Goal: Task Accomplishment & Management: Manage account settings

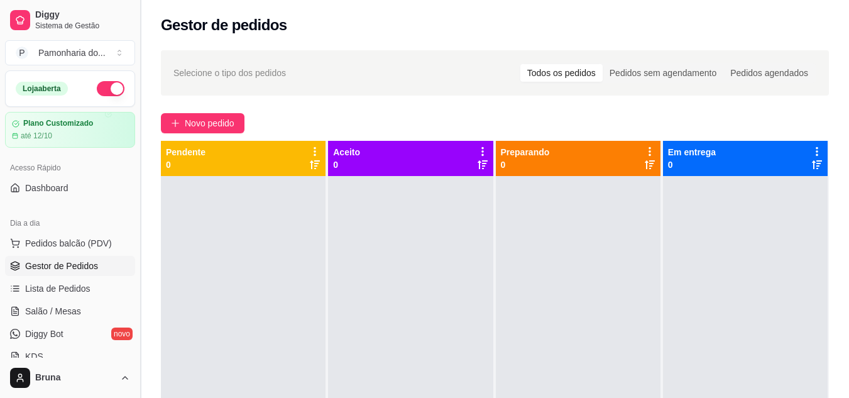
click at [136, 322] on button "Toggle Sidebar" at bounding box center [140, 199] width 10 height 398
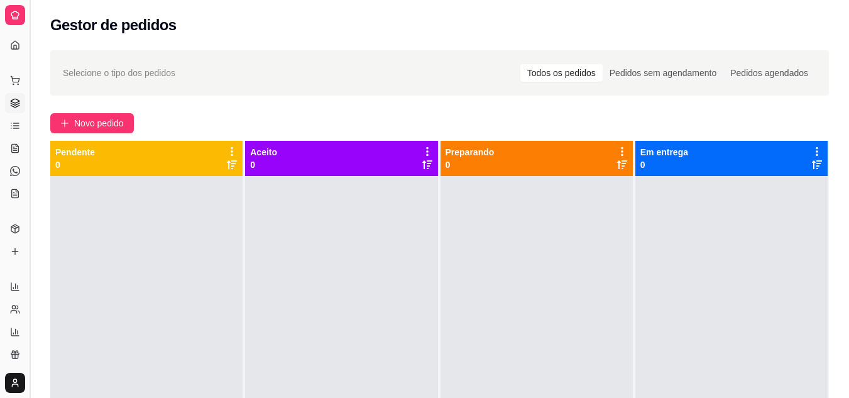
click at [25, 279] on button "Toggle Sidebar" at bounding box center [29, 199] width 10 height 398
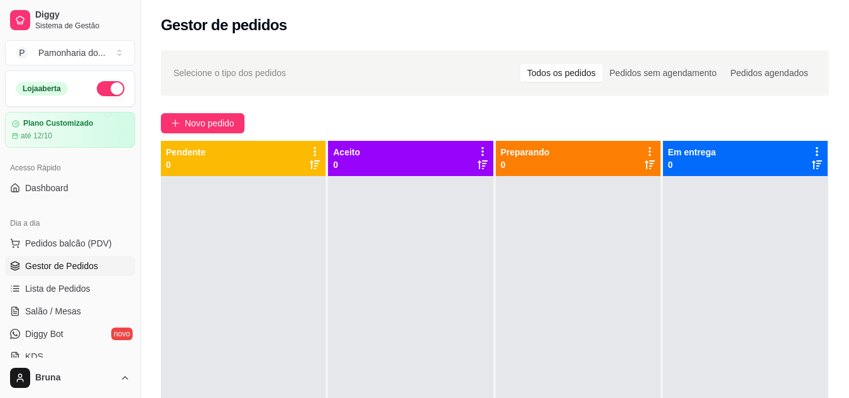
scroll to position [251, 0]
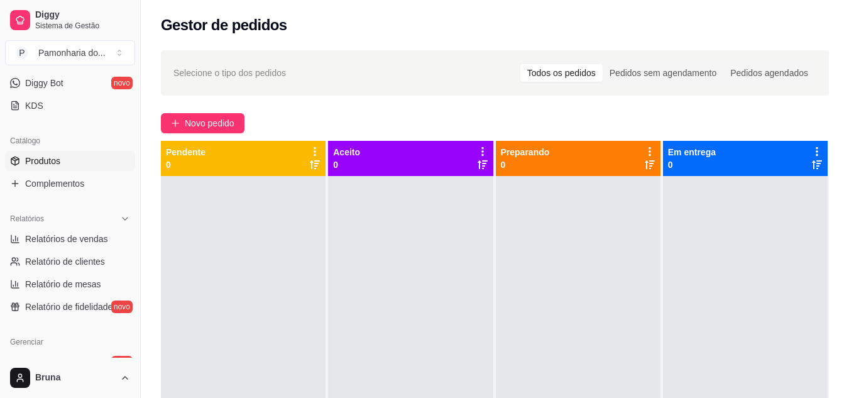
click at [75, 160] on link "Produtos" at bounding box center [70, 161] width 130 height 20
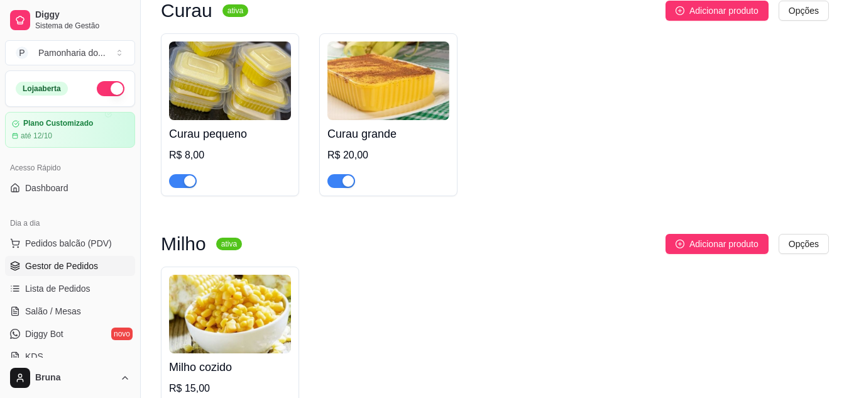
click at [62, 271] on span "Gestor de Pedidos" at bounding box center [61, 265] width 73 height 13
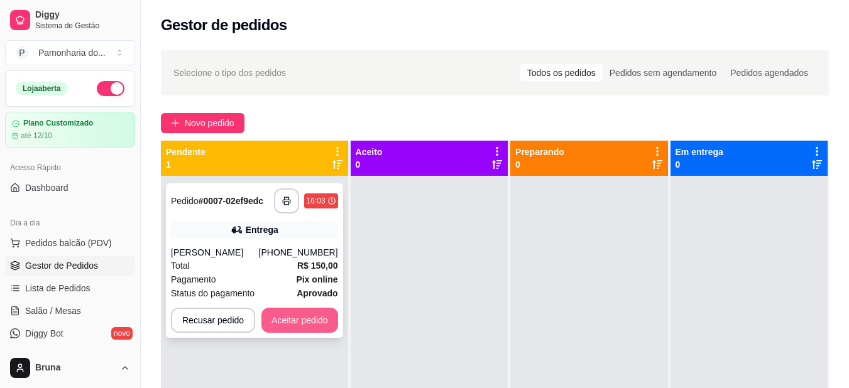
click at [318, 318] on button "Aceitar pedido" at bounding box center [299, 320] width 77 height 25
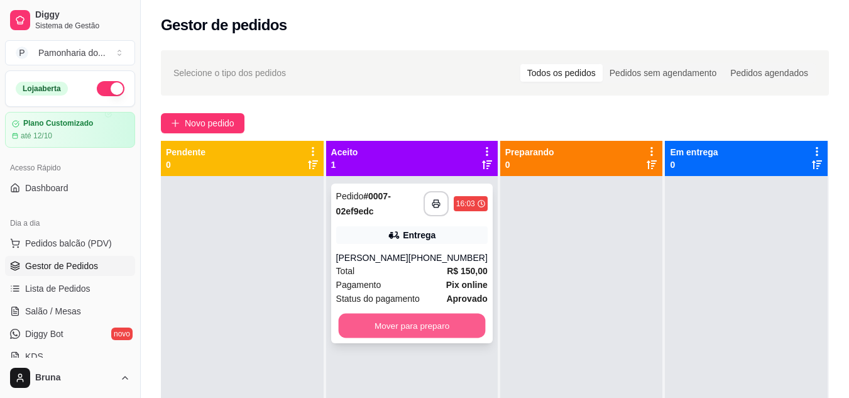
click at [396, 322] on button "Mover para preparo" at bounding box center [411, 325] width 147 height 24
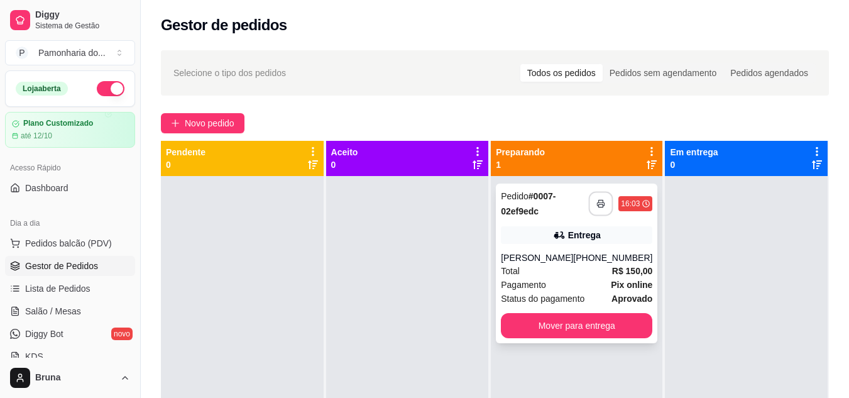
click at [597, 207] on icon "button" at bounding box center [601, 203] width 9 height 9
